Goal: Transaction & Acquisition: Purchase product/service

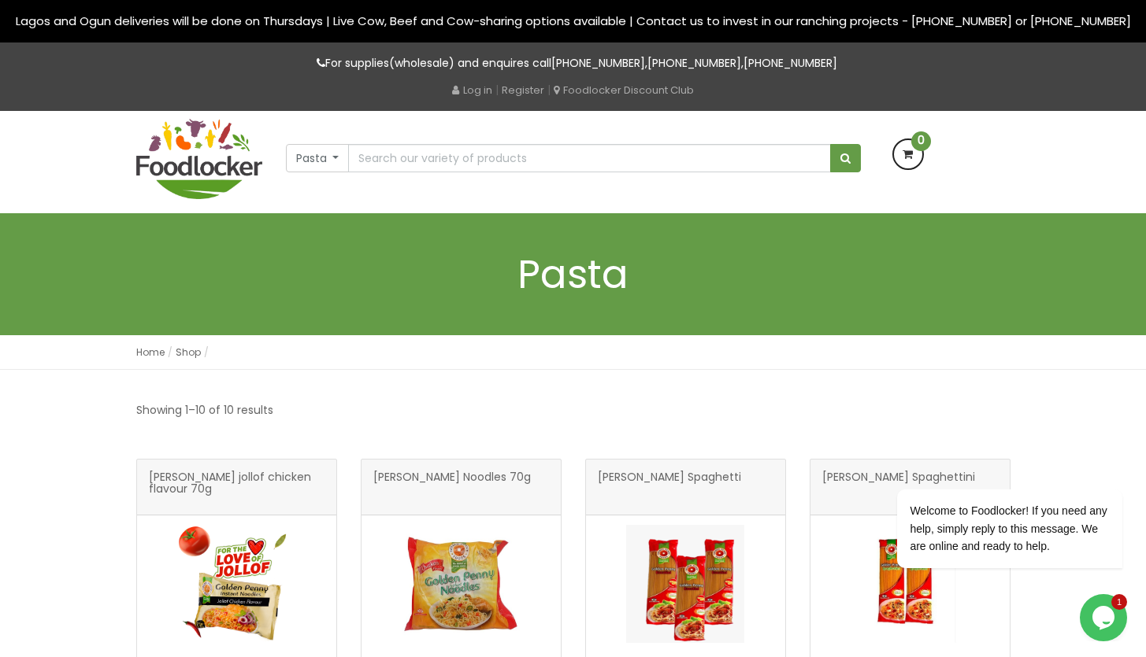
scroll to position [270, 0]
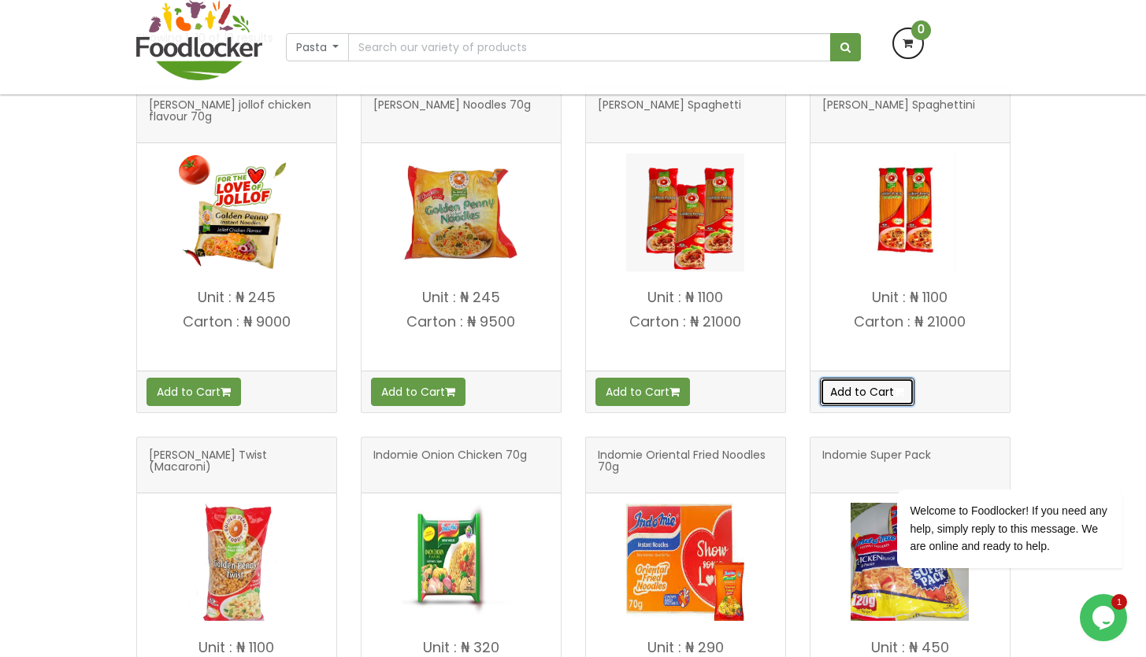
click at [904, 390] on icon "button" at bounding box center [899, 392] width 10 height 11
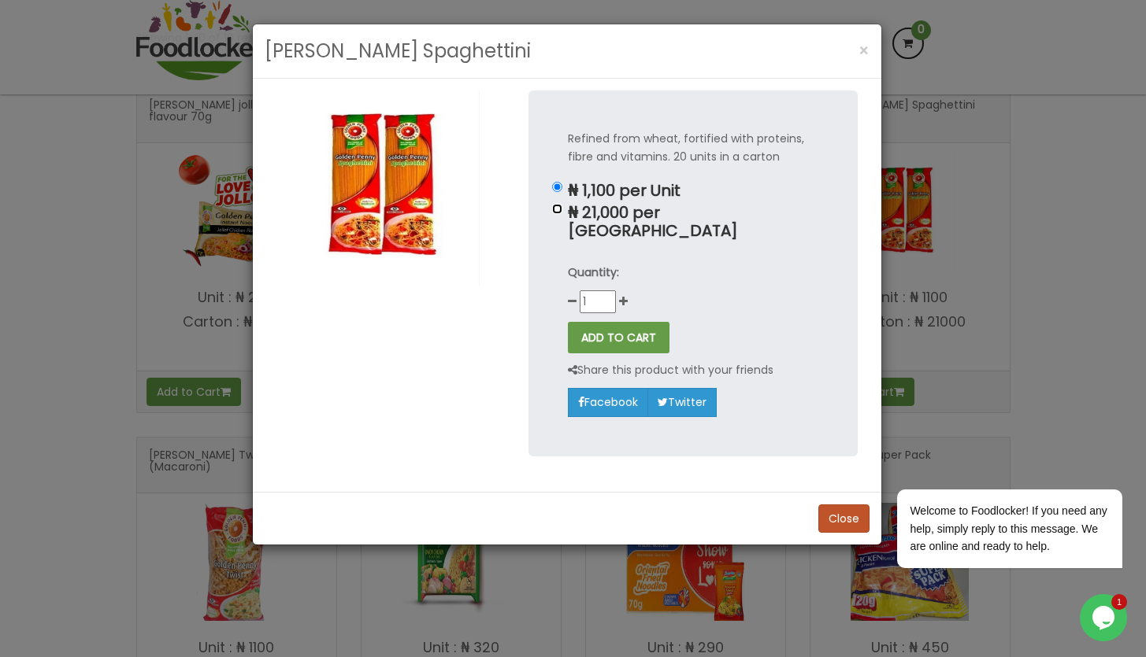
click at [555, 205] on input "₦ 21,000 per Carton" at bounding box center [557, 209] width 10 height 10
radio input "true"
click at [631, 327] on button "ADD TO CART" at bounding box center [619, 337] width 102 height 31
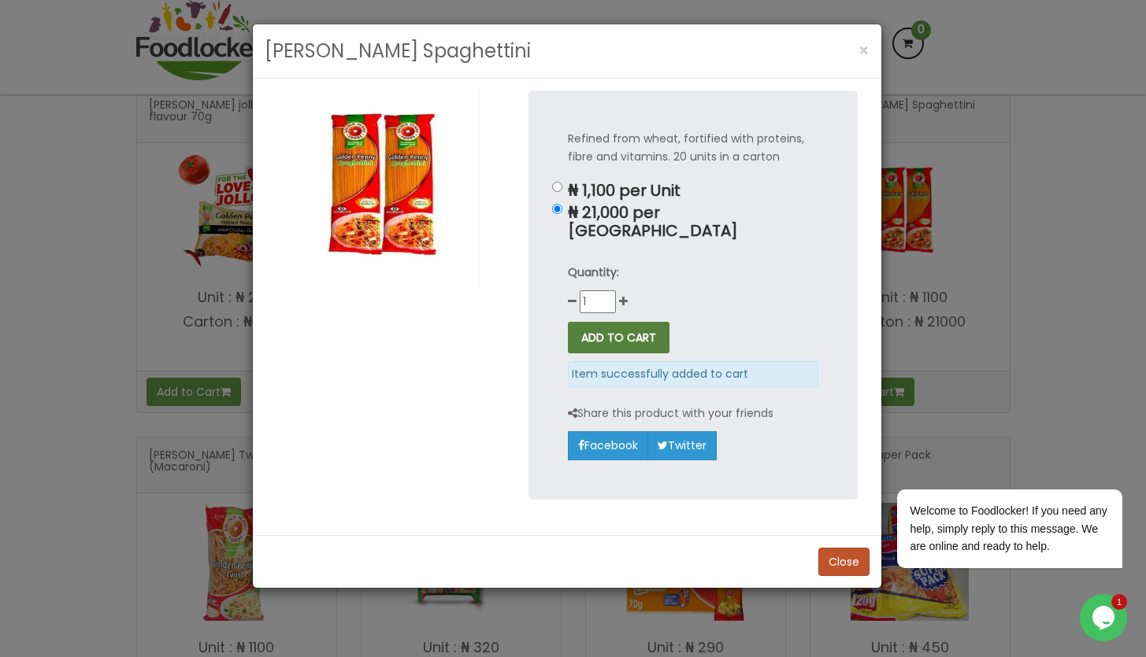
click at [635, 324] on button "ADD TO CART" at bounding box center [619, 337] width 102 height 31
click at [838, 548] on button "Close" at bounding box center [843, 562] width 51 height 28
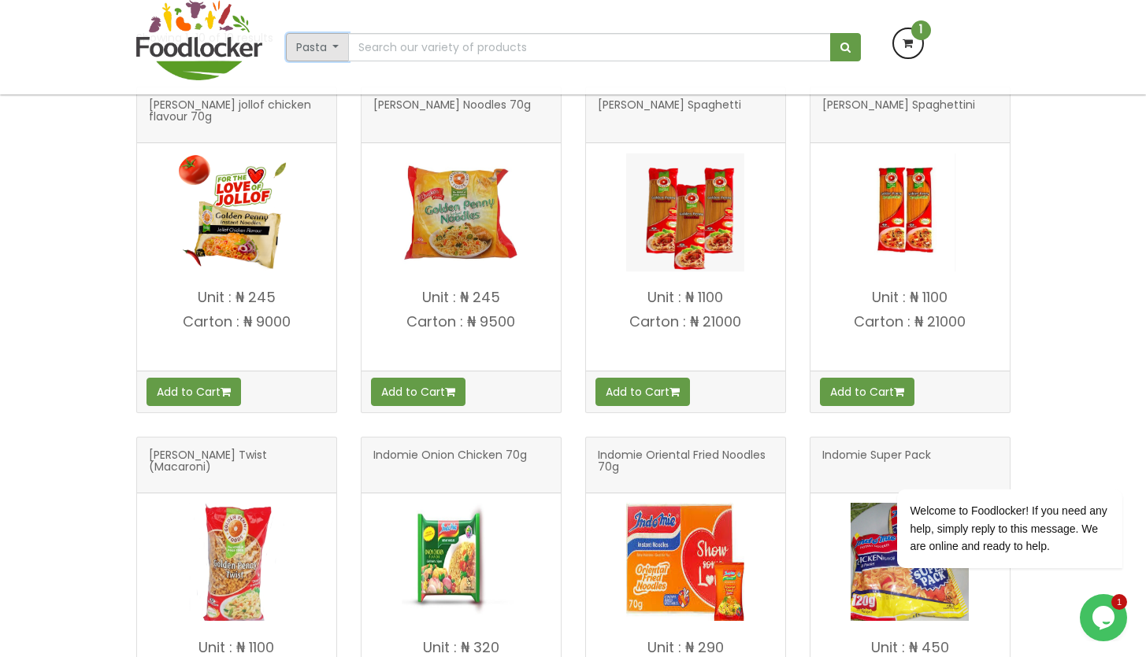
click at [336, 51] on button "Pasta" at bounding box center [318, 47] width 64 height 28
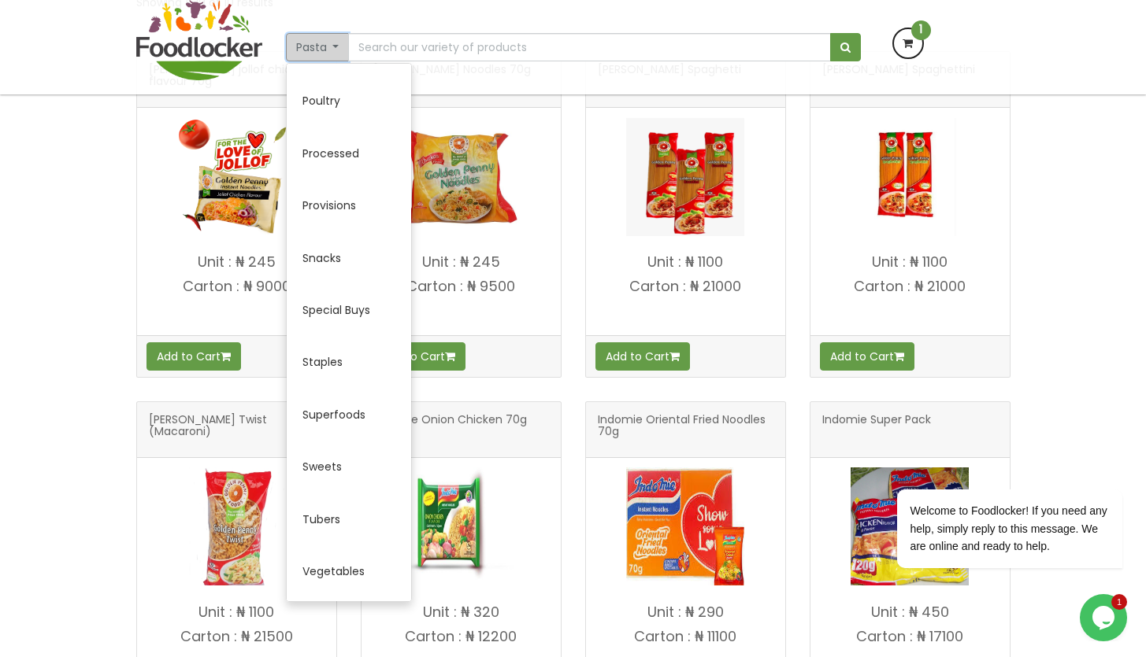
scroll to position [309, 0]
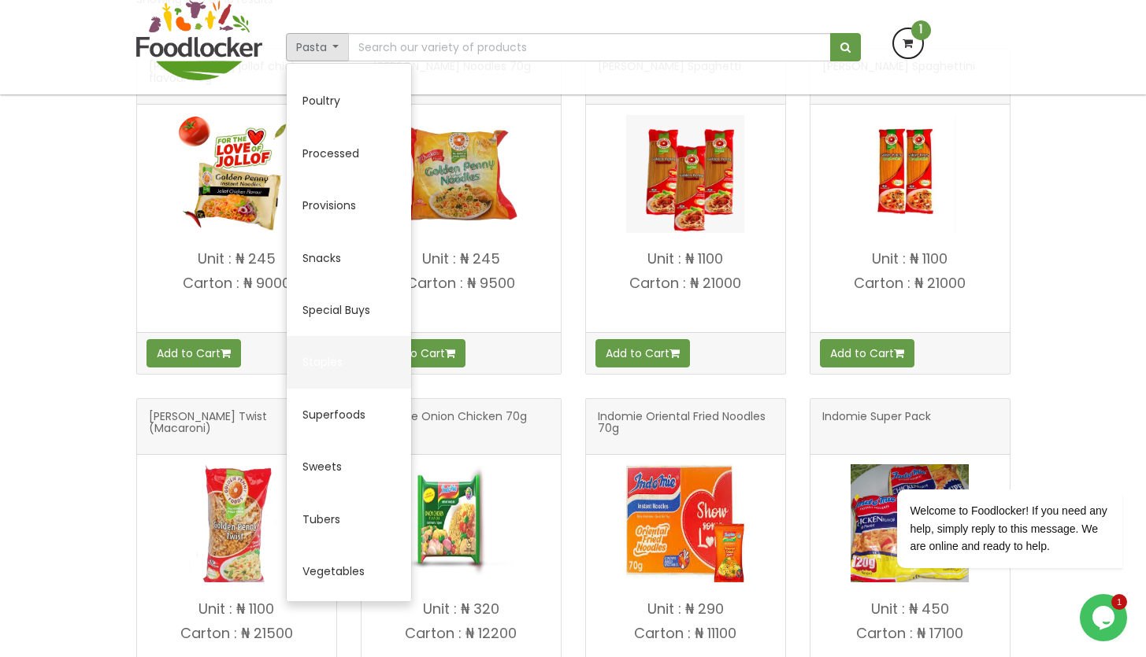
click at [349, 360] on link "Staples" at bounding box center [349, 362] width 124 height 52
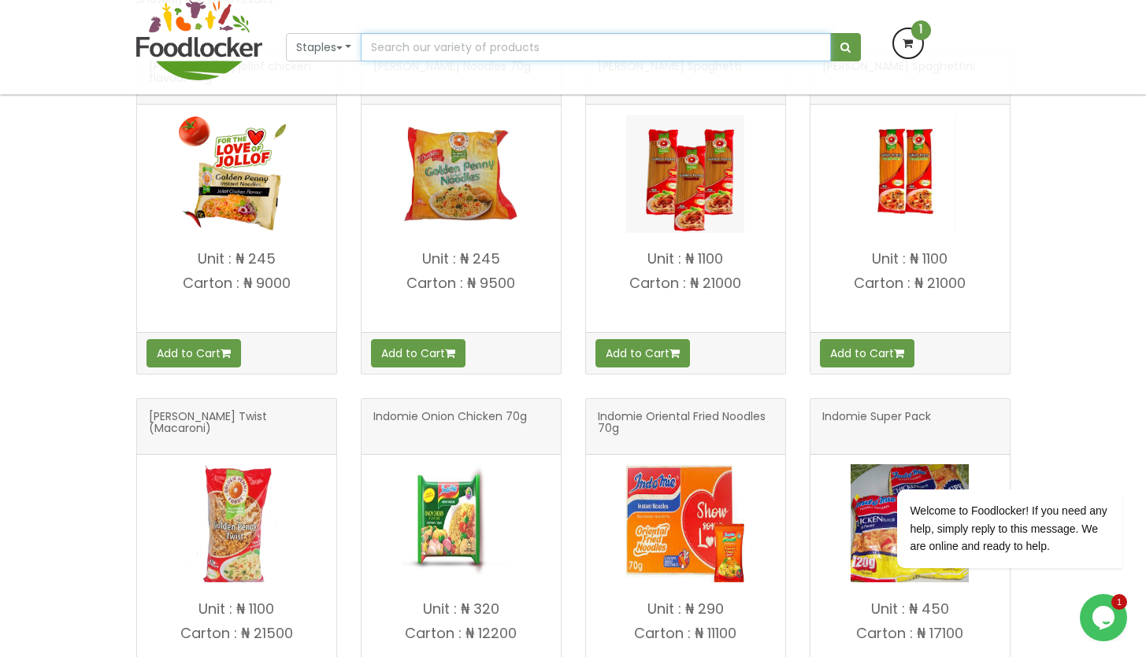
click at [414, 48] on input "text" at bounding box center [595, 47] width 469 height 28
type input "r"
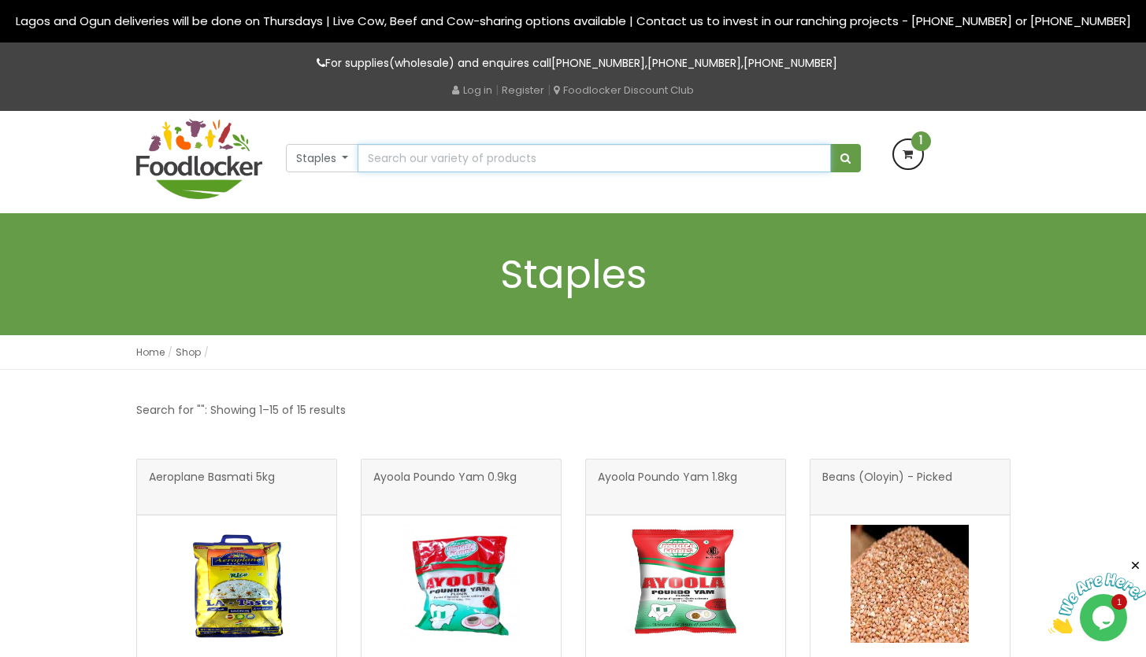
click at [454, 160] on input "text" at bounding box center [593, 158] width 472 height 28
type input "Rice - Gerawa Premium Parboiled Rice"
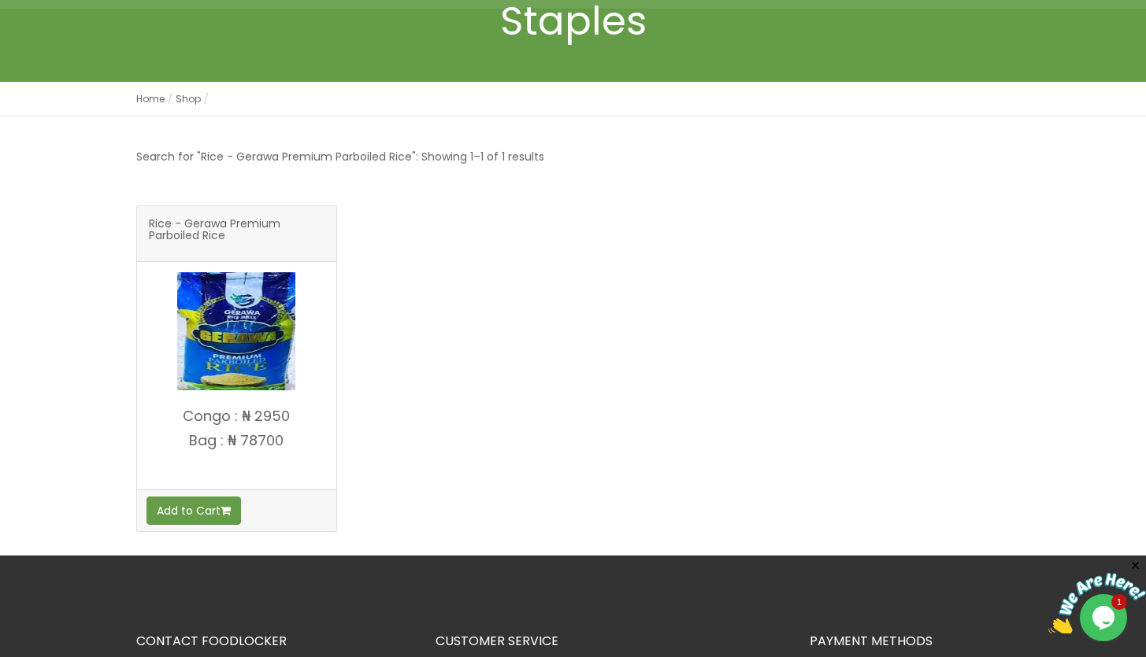
scroll to position [154, 0]
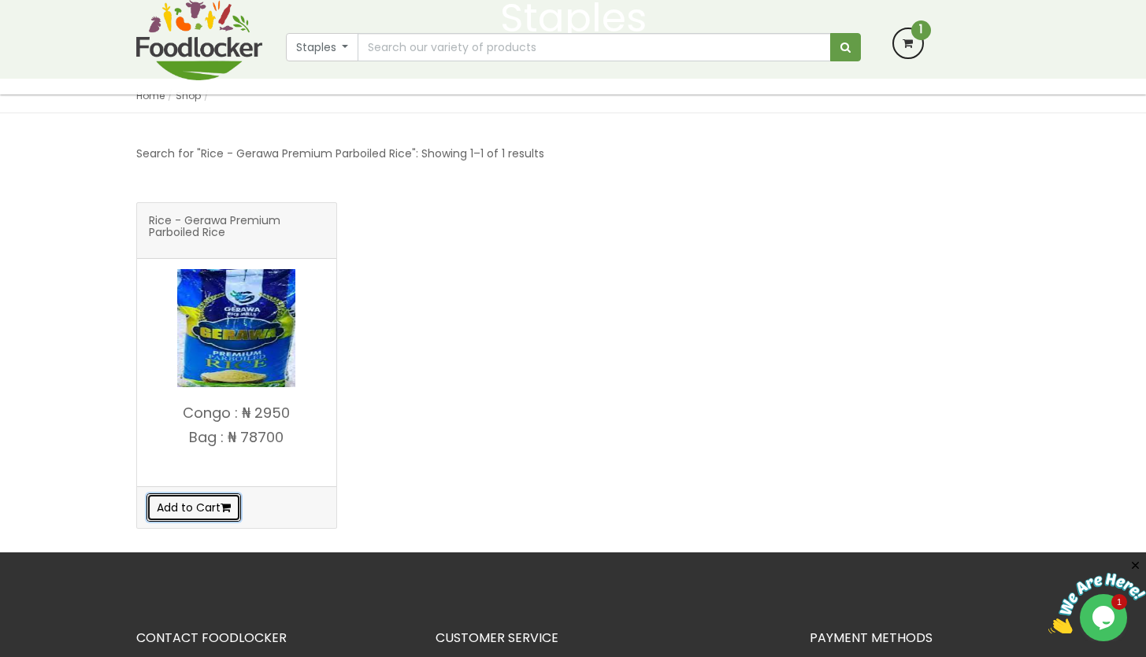
click at [171, 509] on button "Add to Cart" at bounding box center [193, 508] width 94 height 28
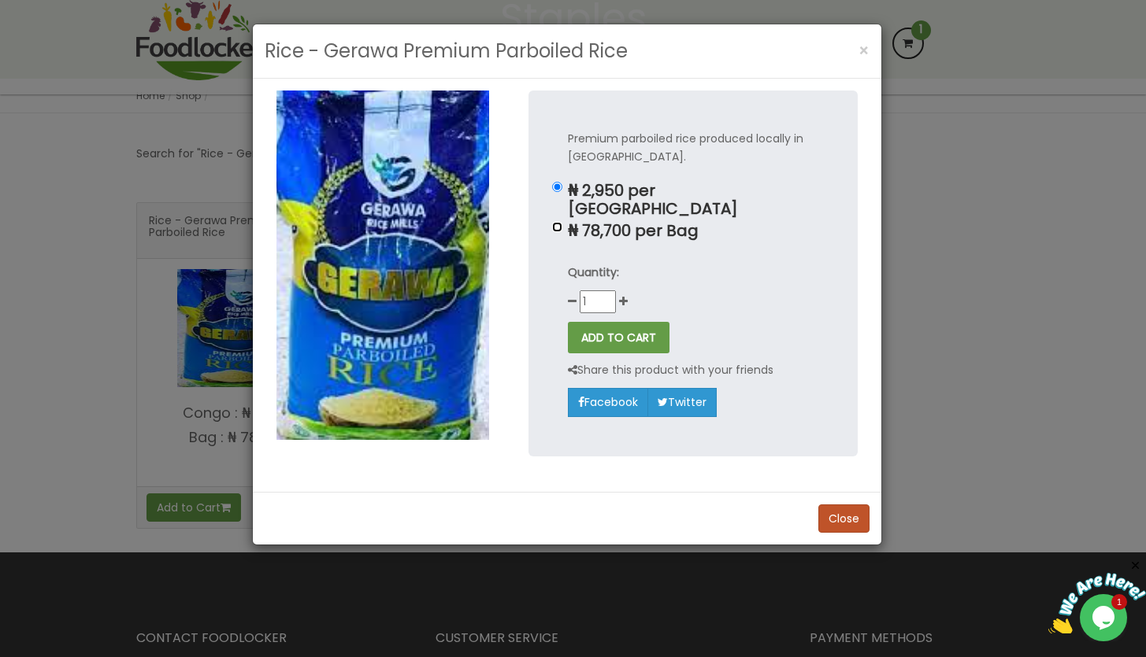
click at [558, 222] on input "₦ 78,700 per Bag" at bounding box center [557, 227] width 10 height 10
radio input "true"
click at [644, 325] on button "ADD TO CART" at bounding box center [619, 337] width 102 height 31
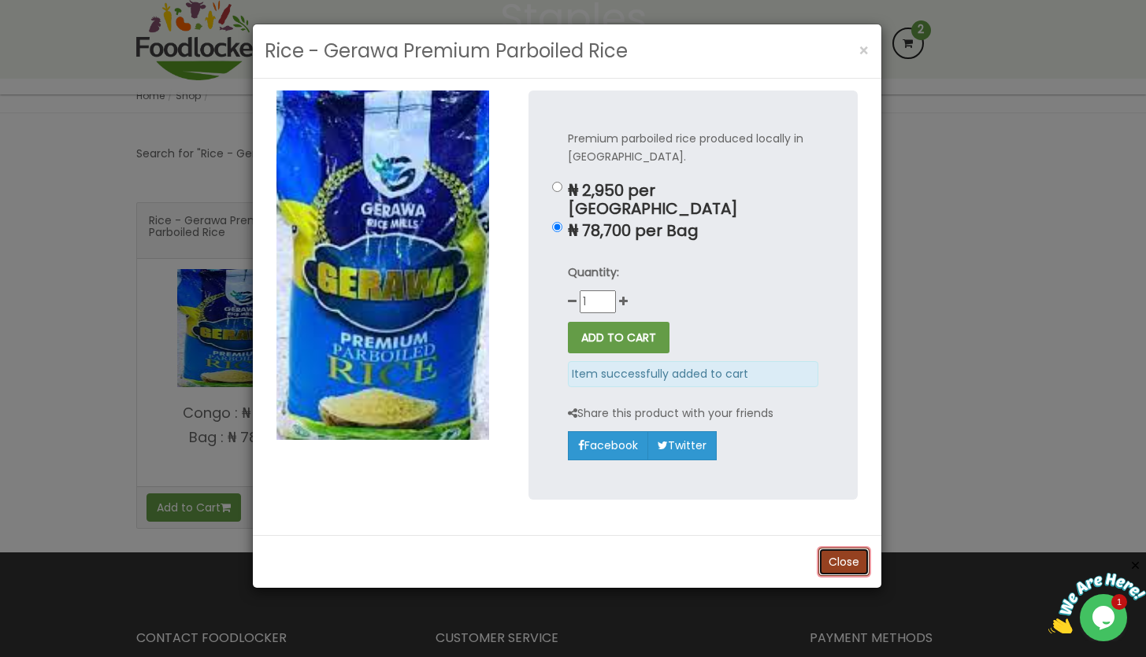
click at [846, 548] on button "Close" at bounding box center [843, 562] width 51 height 28
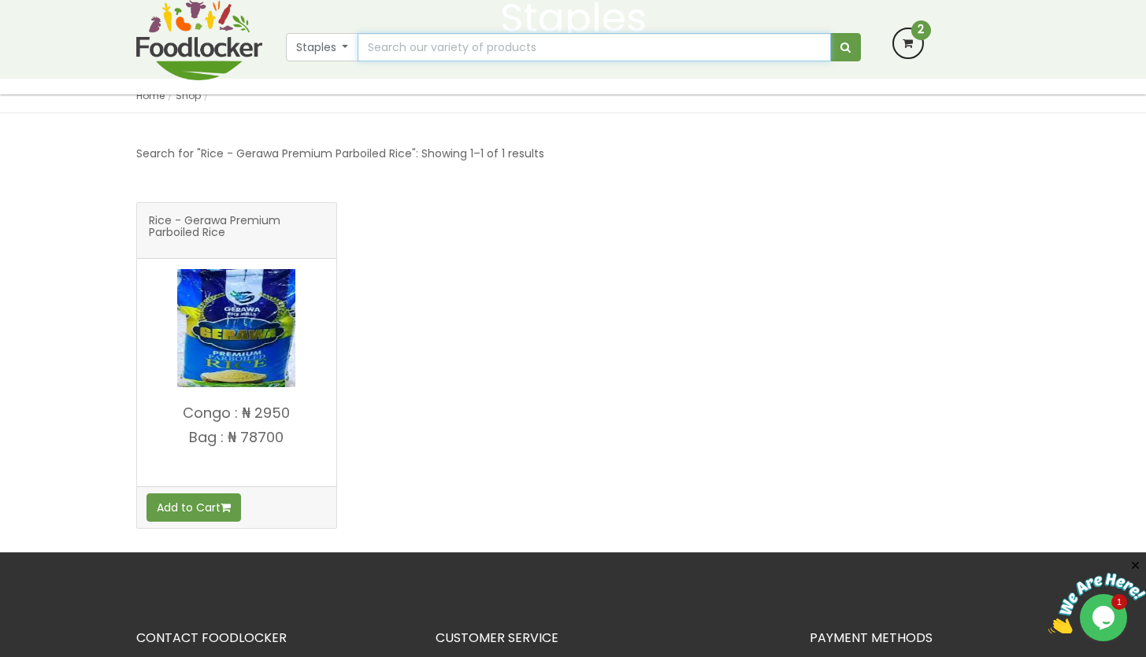
click at [411, 47] on input "text" at bounding box center [593, 47] width 472 height 28
type input "Foreign Rice"
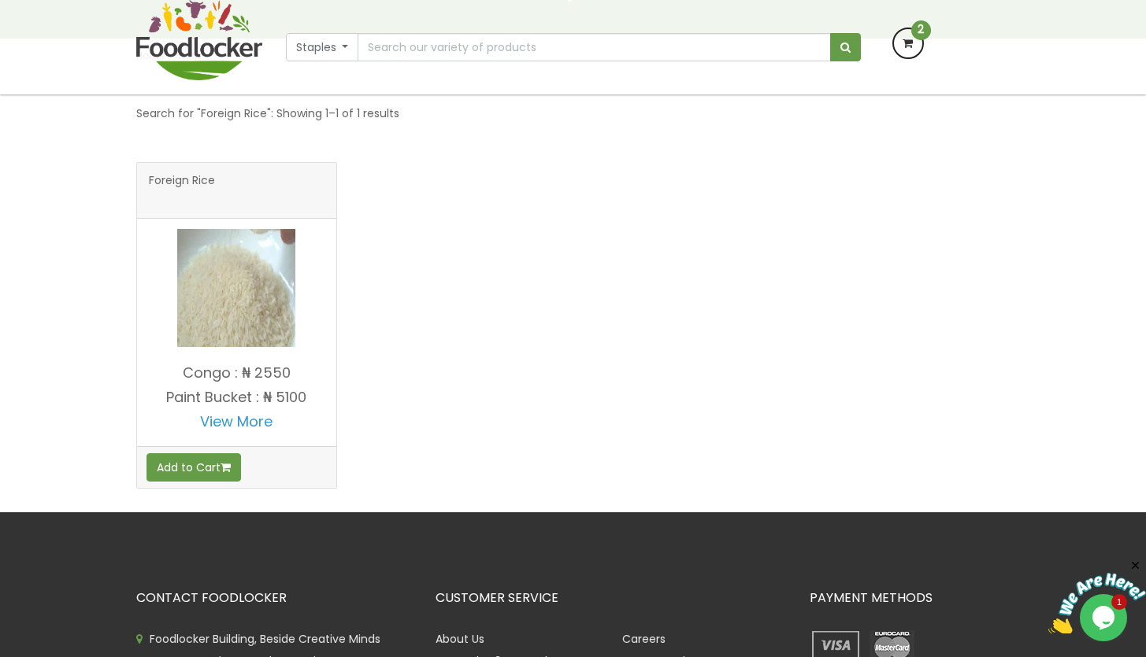
scroll to position [187, 0]
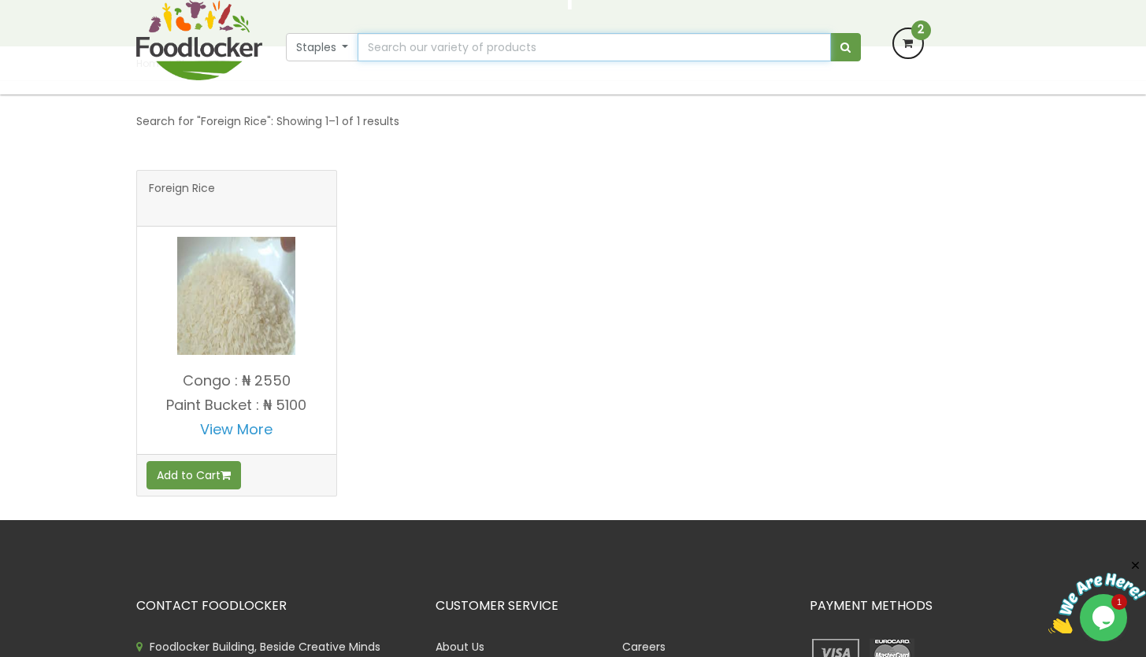
click at [454, 46] on input "text" at bounding box center [593, 47] width 472 height 28
type input "Rice - Optimum Parboiled Rice"
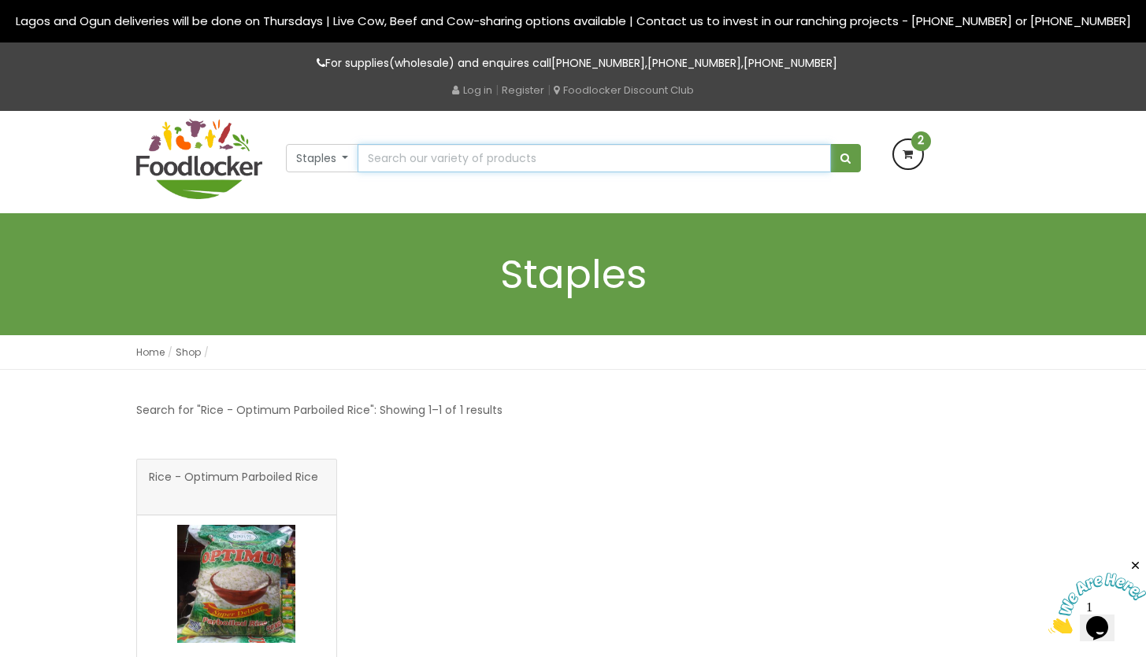
click at [461, 161] on input "text" at bounding box center [593, 158] width 472 height 28
type input "Rice - Sarafa (Local Rice)"
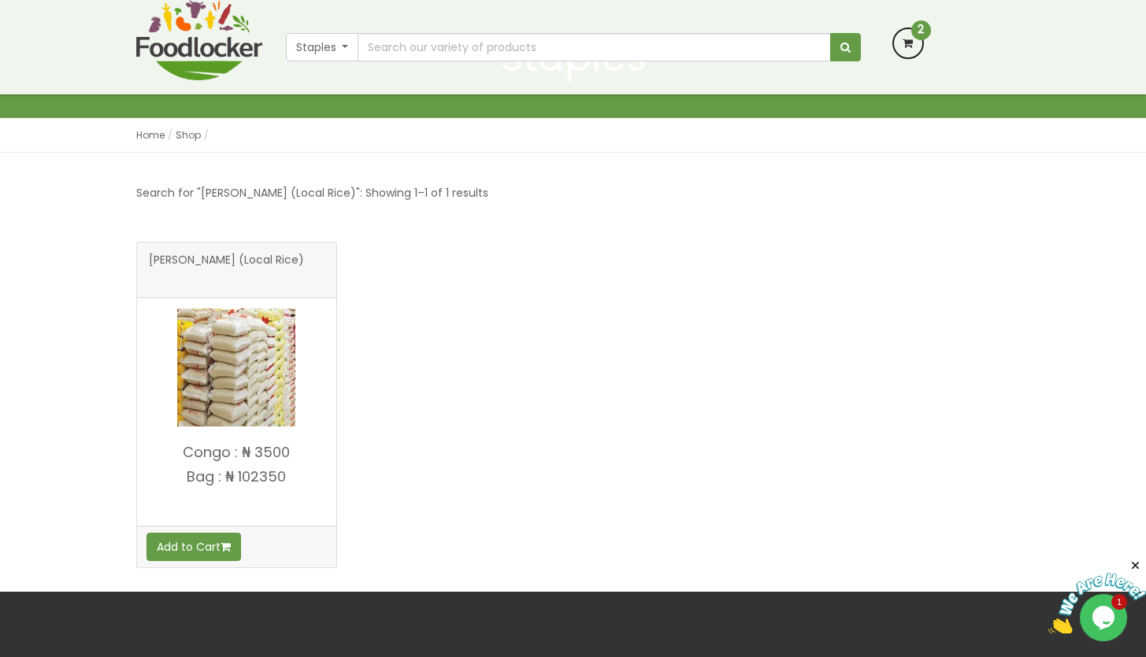
click at [513, 332] on div "[PERSON_NAME] (Local Rice)" at bounding box center [573, 417] width 898 height 350
